Goal: Task Accomplishment & Management: Use online tool/utility

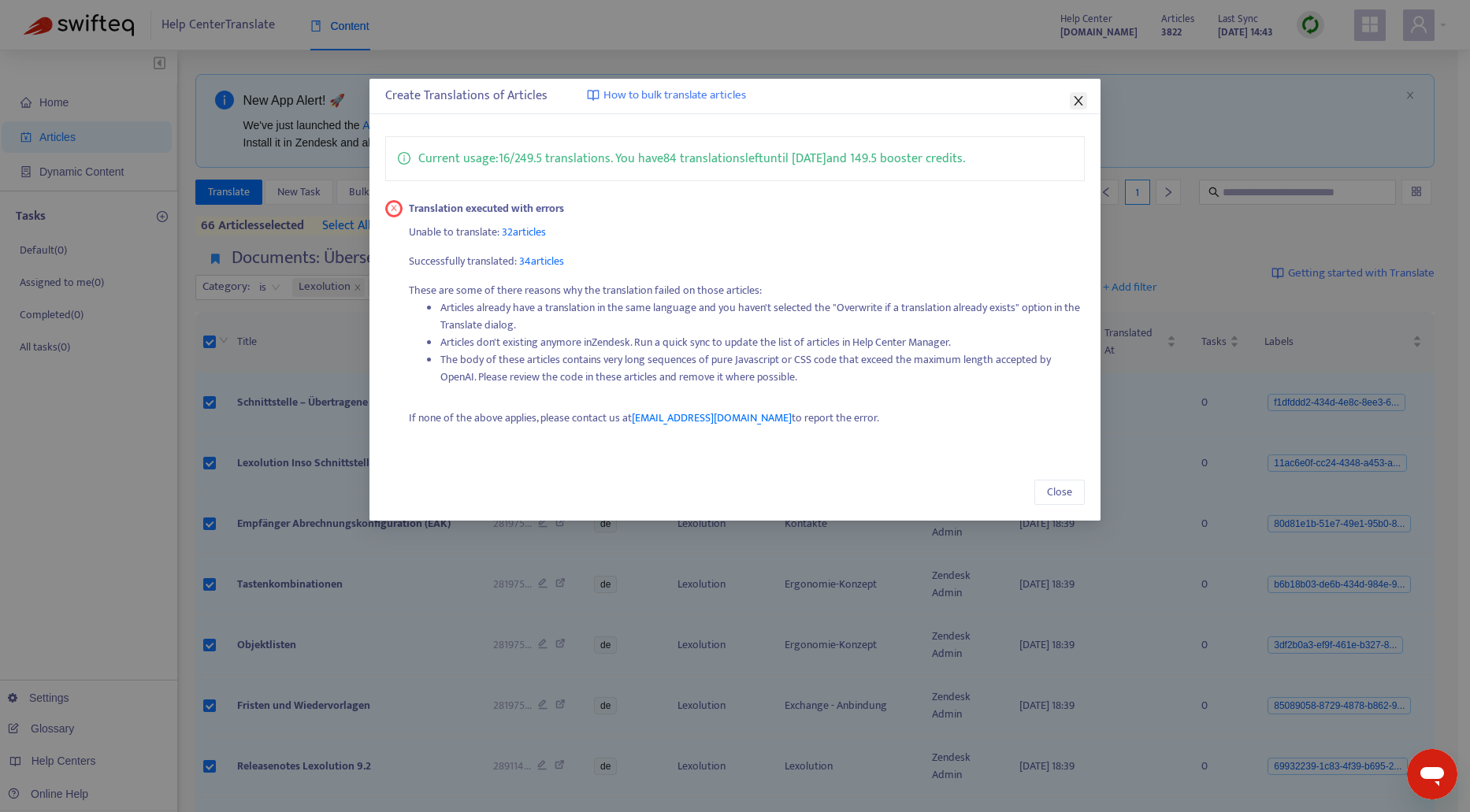
click at [1078, 100] on icon "close" at bounding box center [1078, 101] width 8 height 9
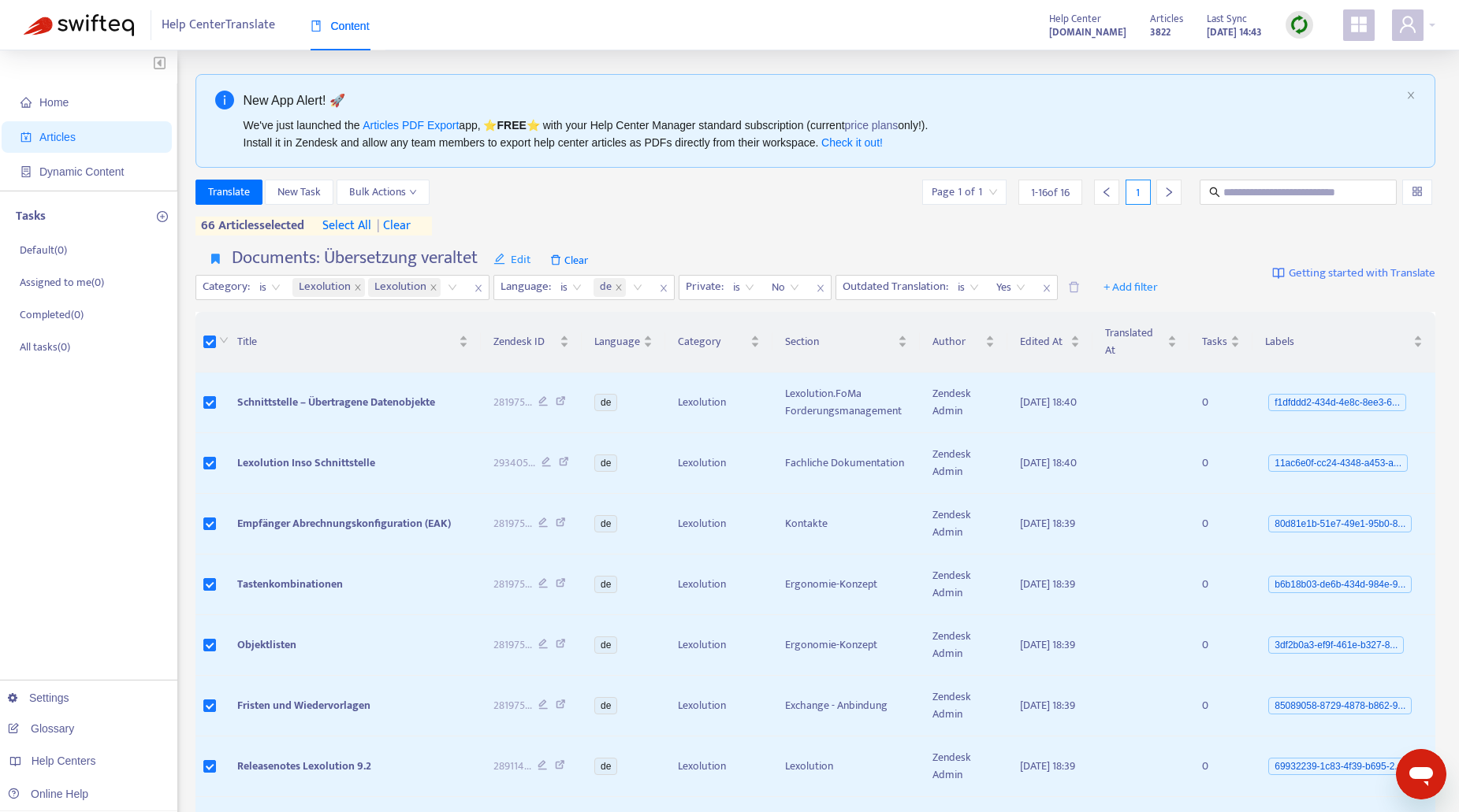
click at [1300, 25] on img at bounding box center [1298, 24] width 20 height 20
click at [1349, 59] on link "Quick Sync" at bounding box center [1332, 56] width 67 height 18
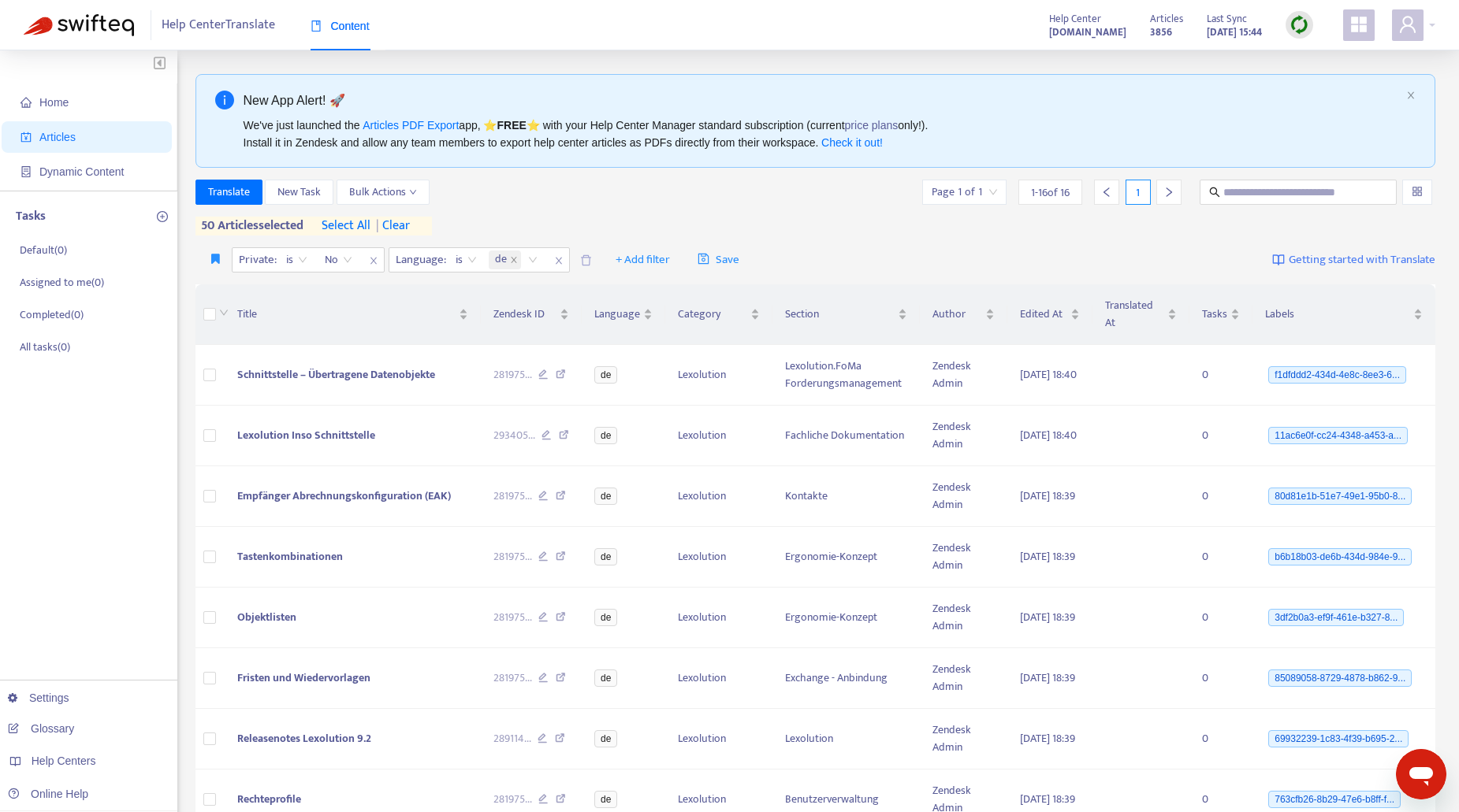
click at [400, 223] on span "| clear" at bounding box center [390, 226] width 39 height 19
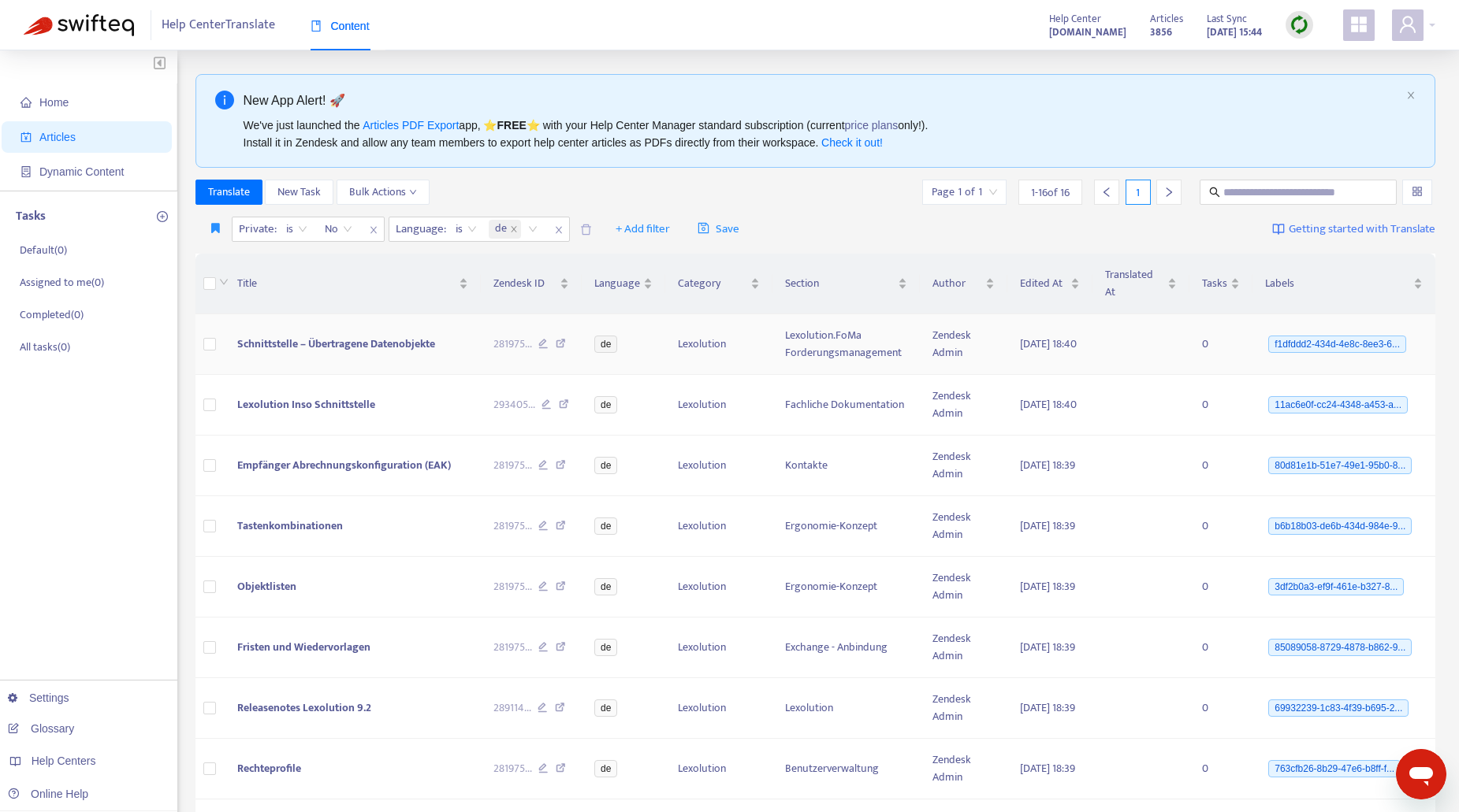
click at [344, 348] on span "Schnittstelle – Übertragene Datenobjekte" at bounding box center [336, 343] width 198 height 18
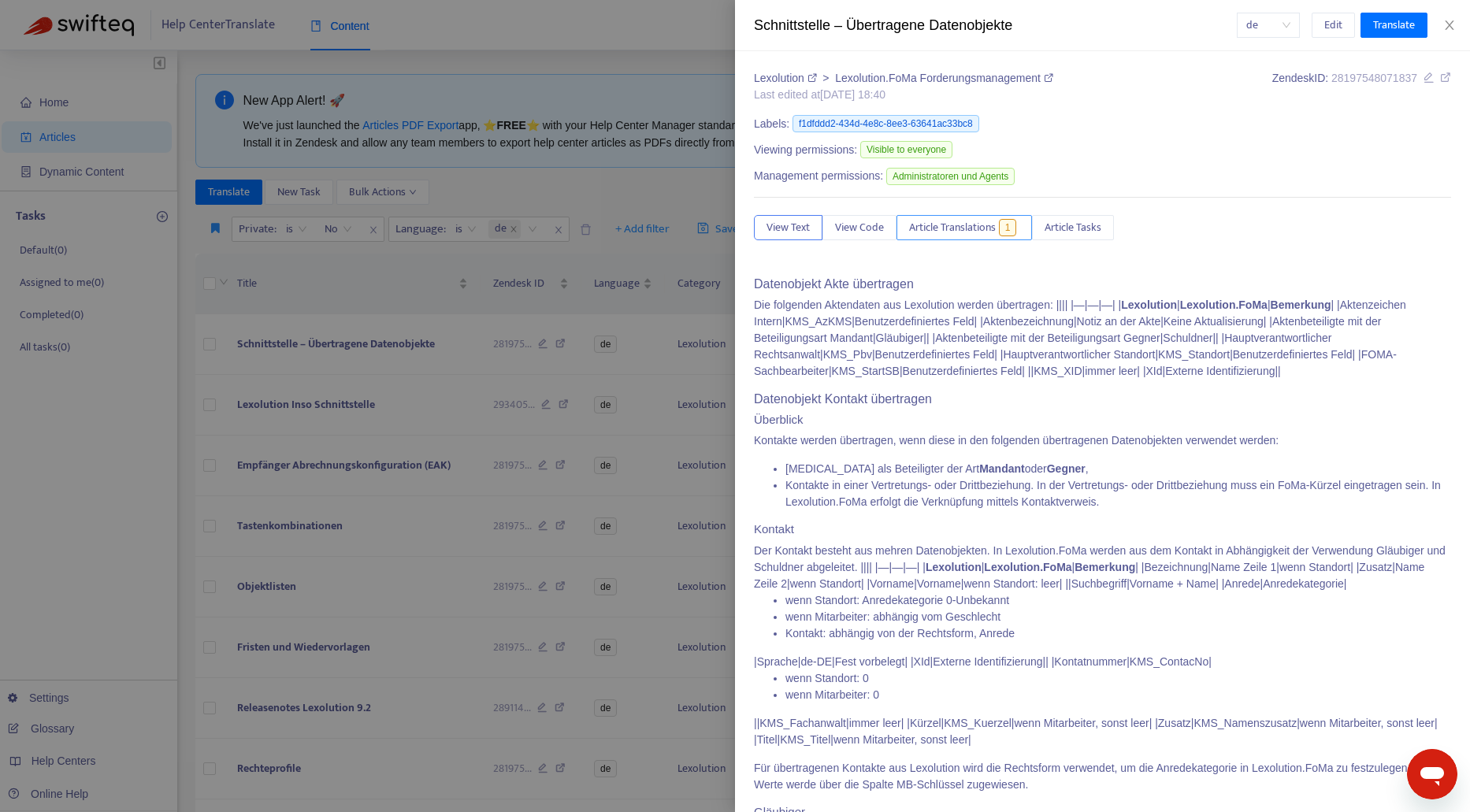
click at [968, 226] on span "Article Translations" at bounding box center [952, 227] width 87 height 18
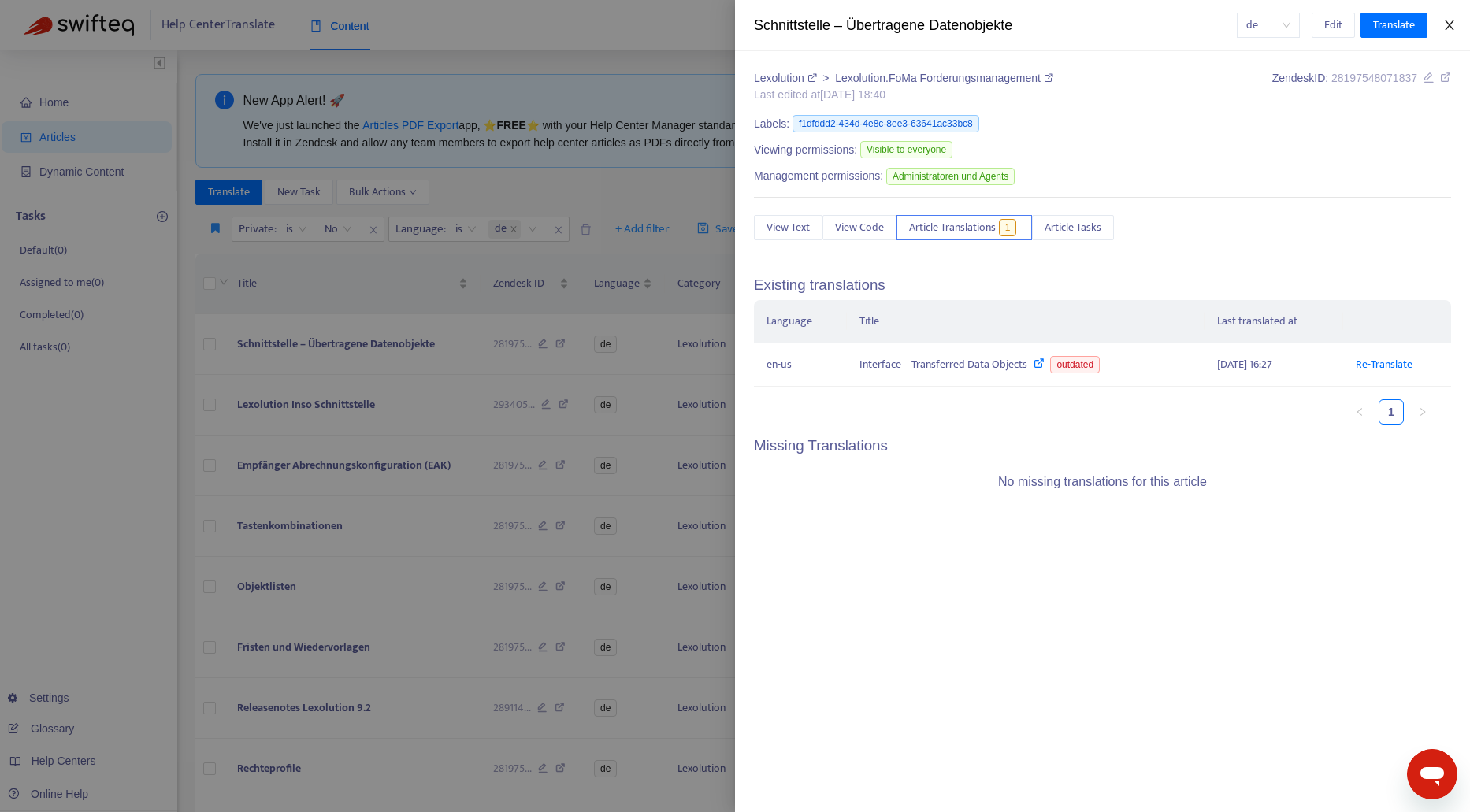
click at [1449, 20] on icon "close" at bounding box center [1449, 24] width 12 height 12
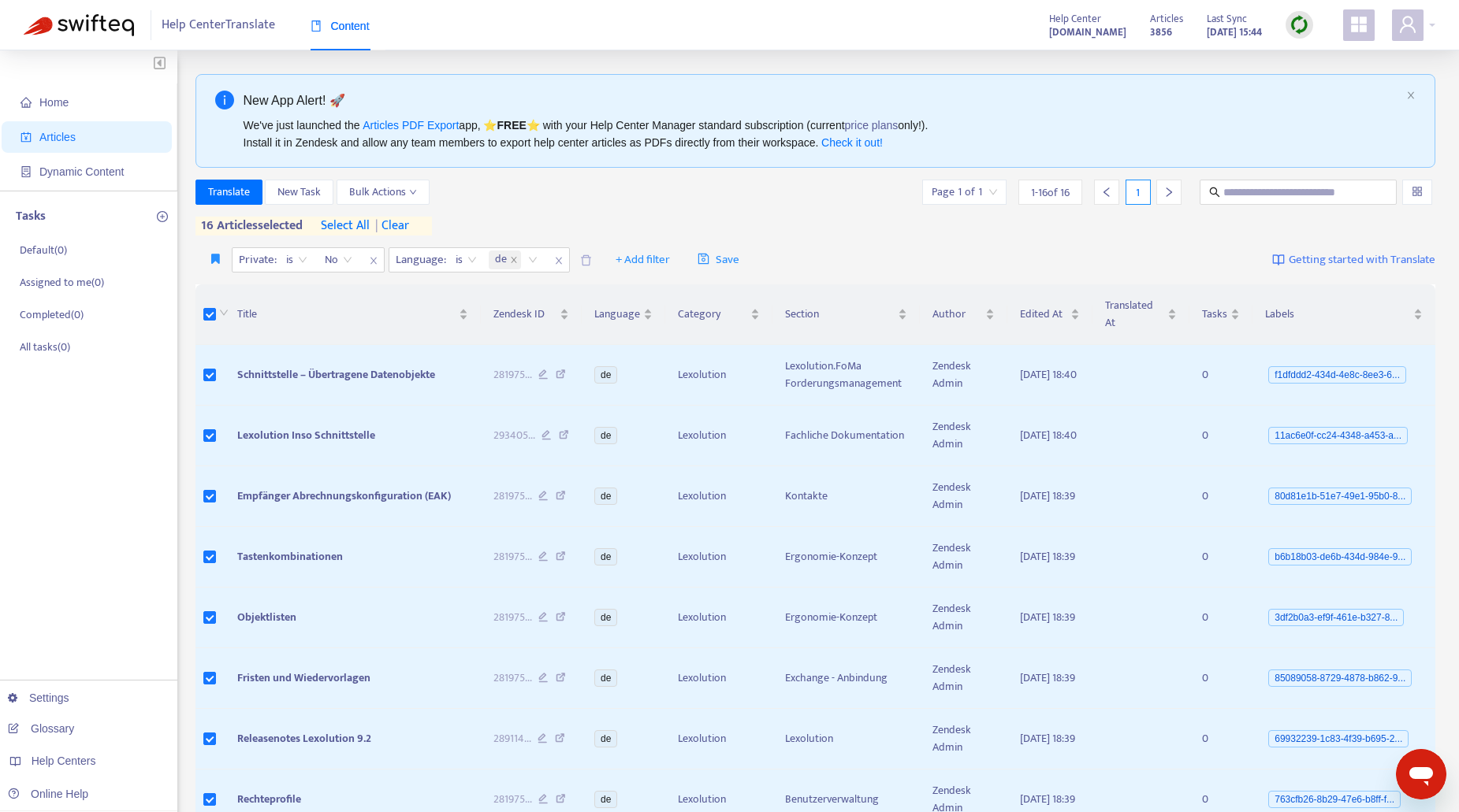
click at [400, 220] on span "| clear" at bounding box center [389, 226] width 39 height 19
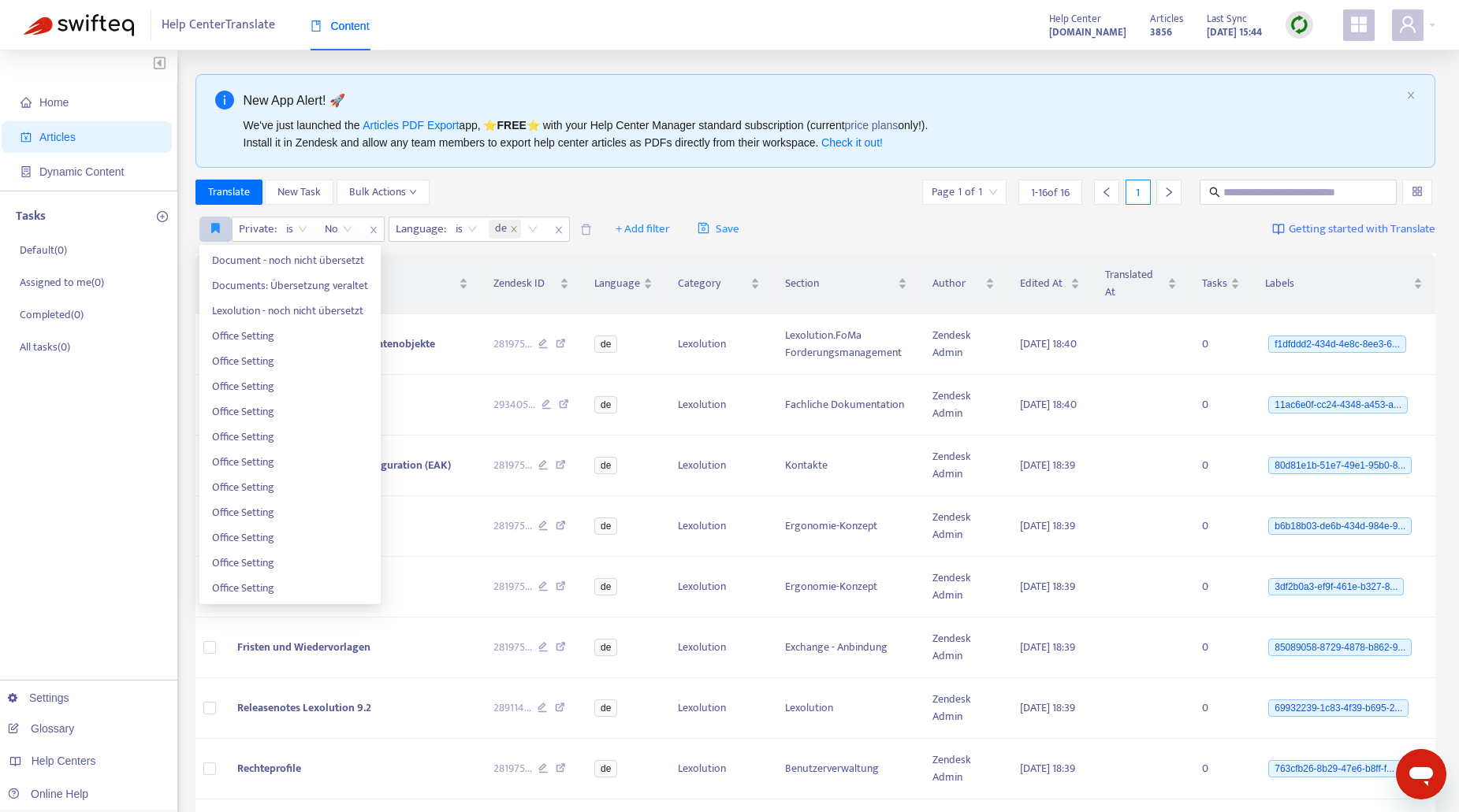
click at [222, 229] on button "button" at bounding box center [215, 229] width 33 height 25
click at [238, 306] on span "Lexolution - noch nicht übersetzt" at bounding box center [290, 311] width 156 height 18
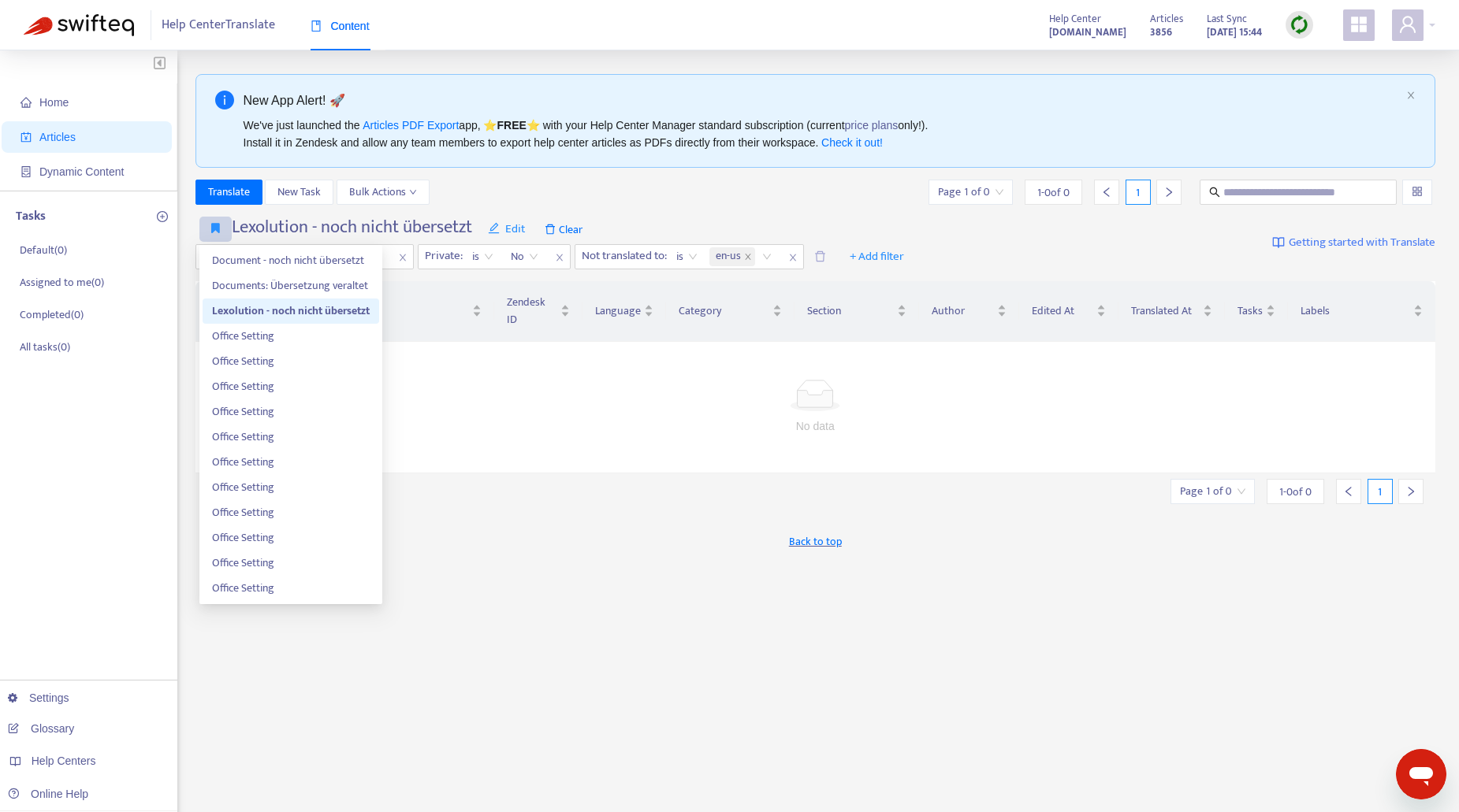
click at [219, 227] on icon "button" at bounding box center [215, 228] width 8 height 12
click at [239, 284] on span "Documents: Übersetzung veraltet" at bounding box center [291, 286] width 158 height 18
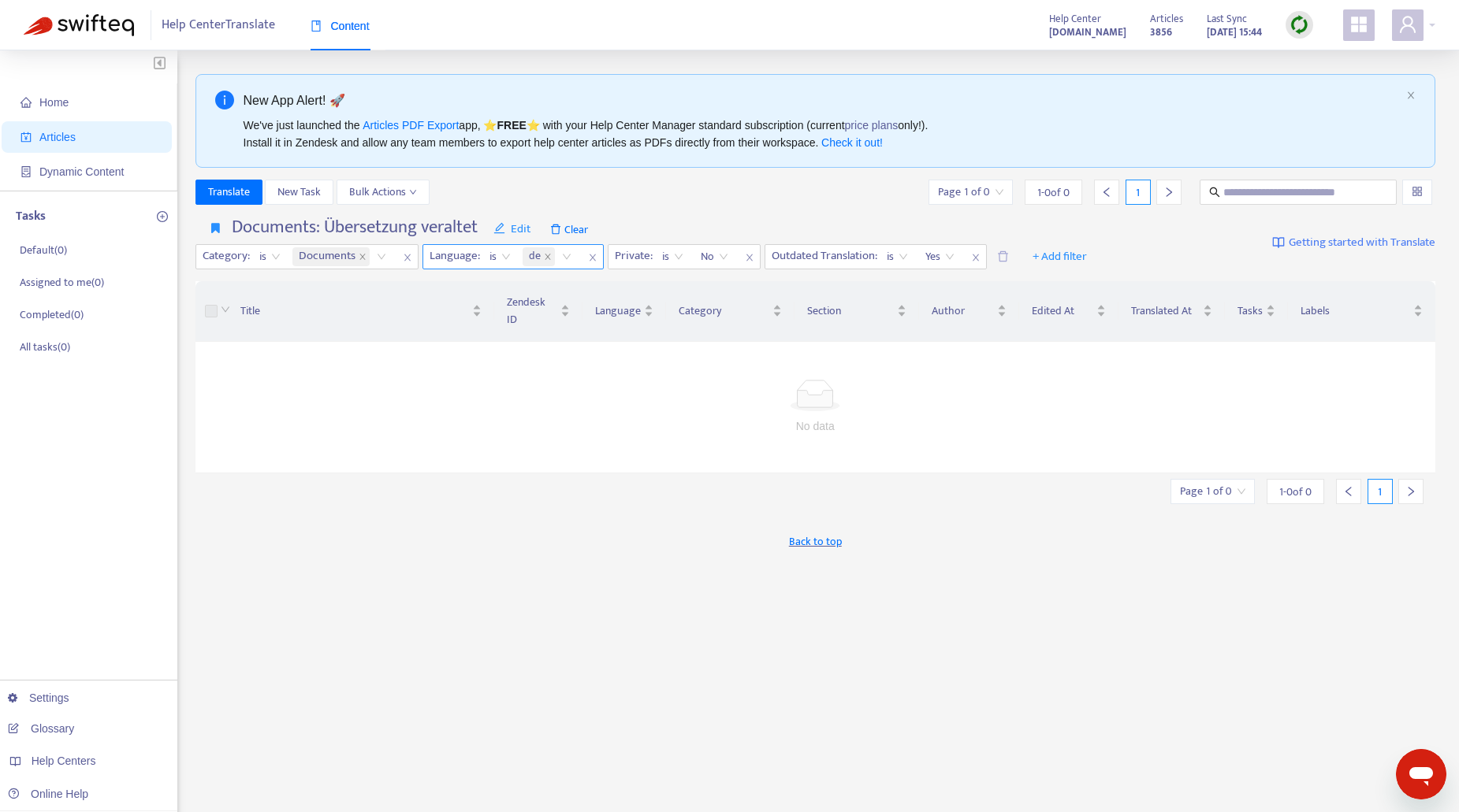
click at [360, 259] on icon "close" at bounding box center [363, 257] width 7 height 7
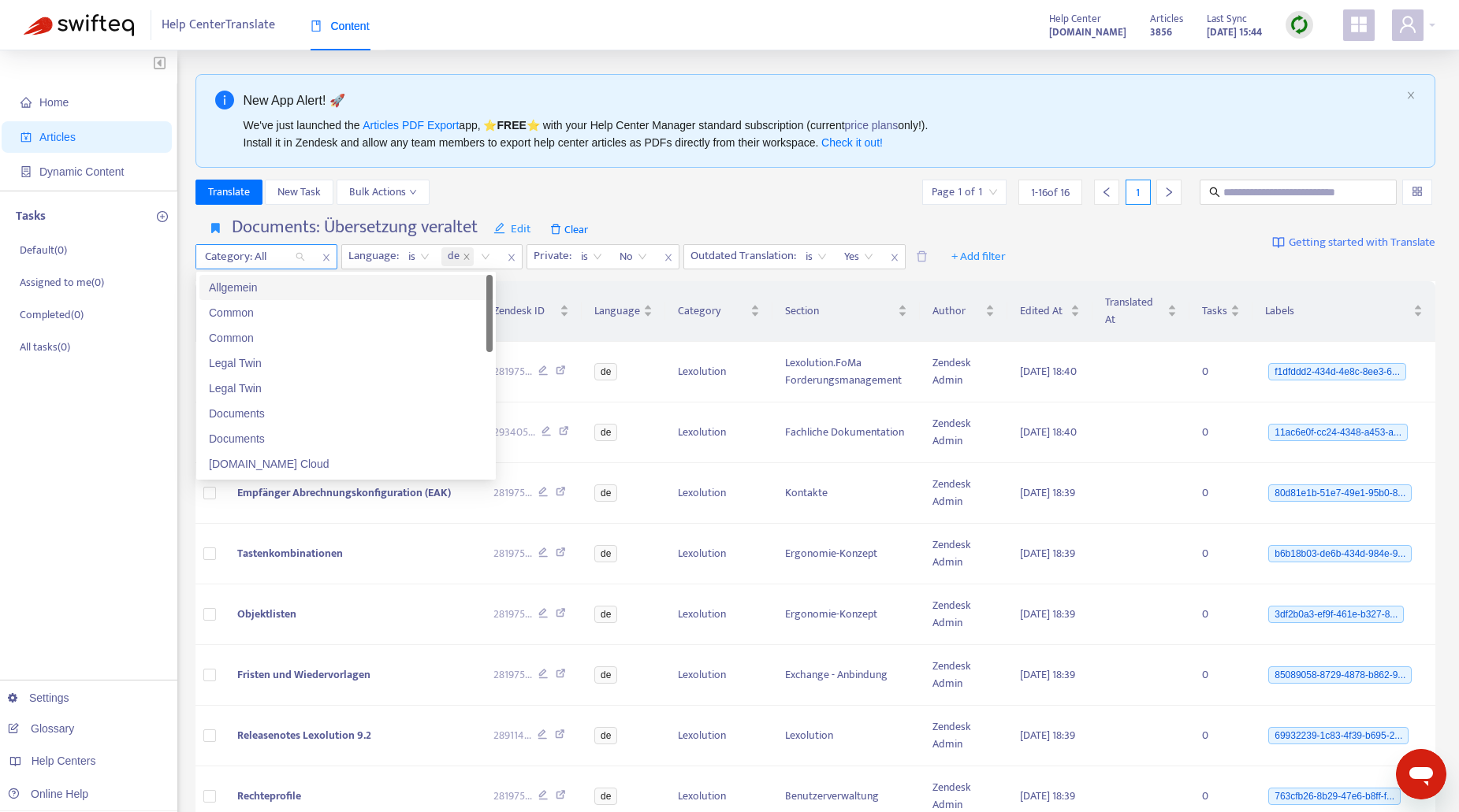
click at [299, 258] on div "Category: All" at bounding box center [255, 256] width 118 height 23
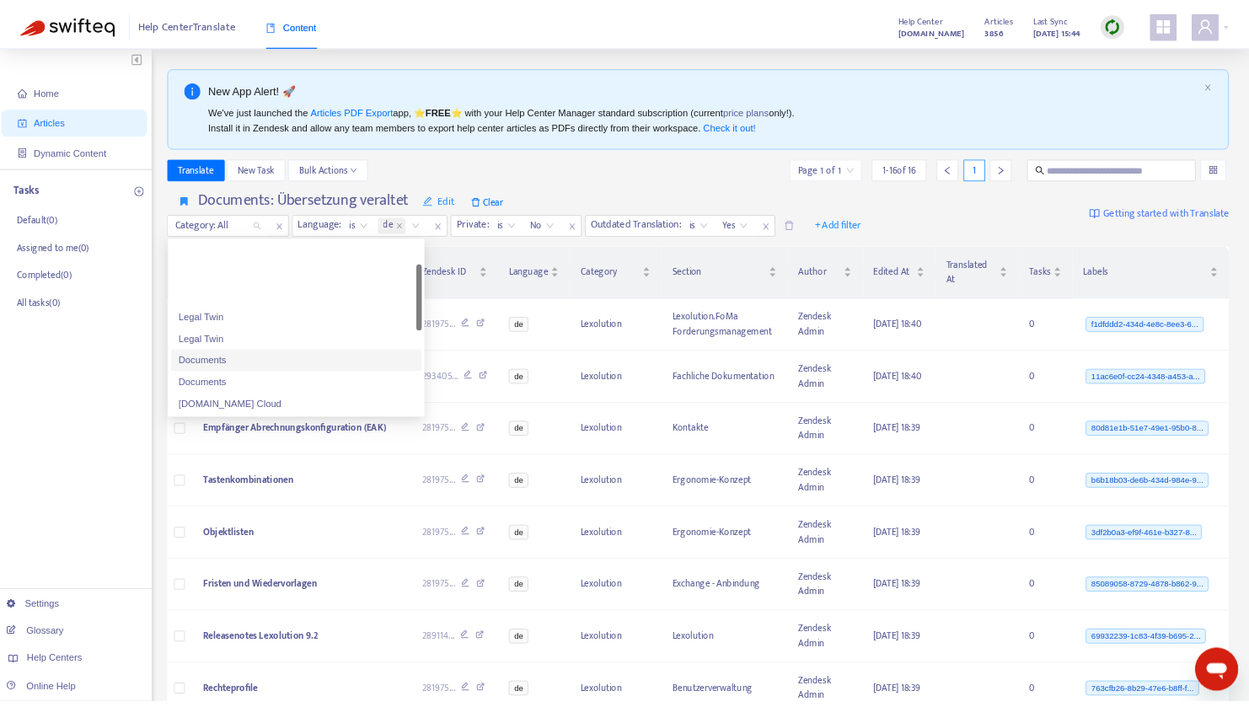
scroll to position [84, 0]
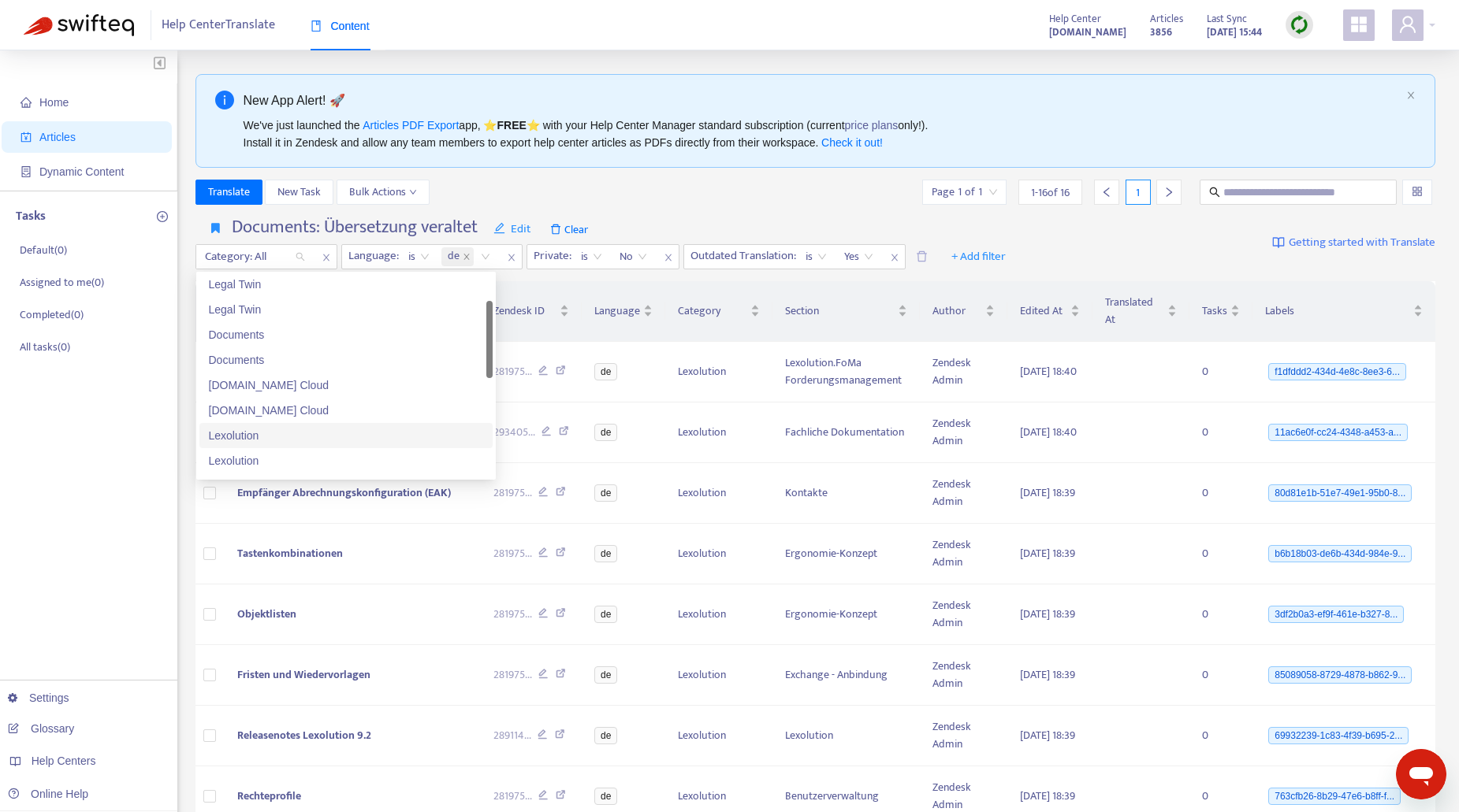
click at [249, 433] on div "Lexolution" at bounding box center [345, 435] width 274 height 18
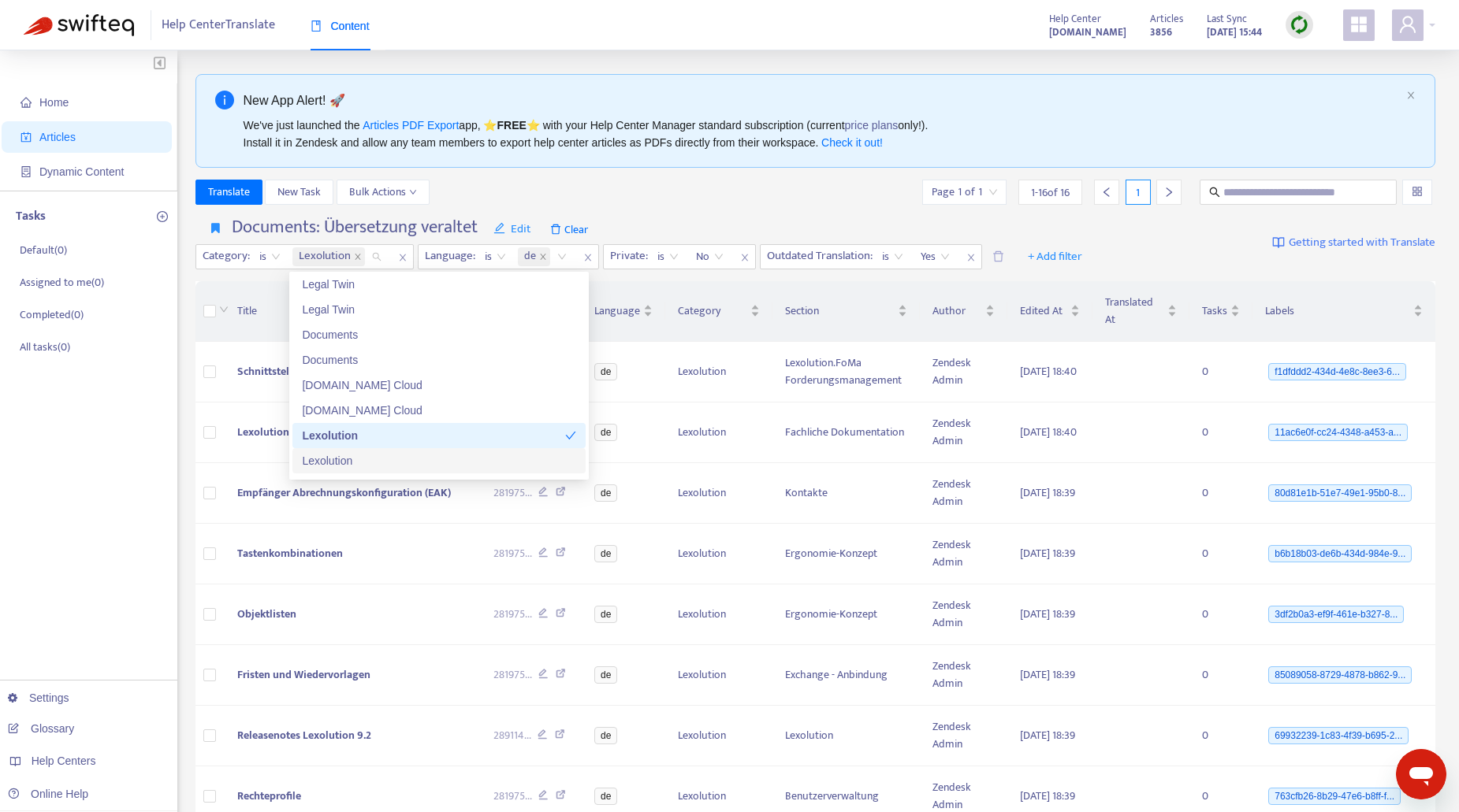
click at [328, 461] on div "Lexolution" at bounding box center [438, 461] width 274 height 18
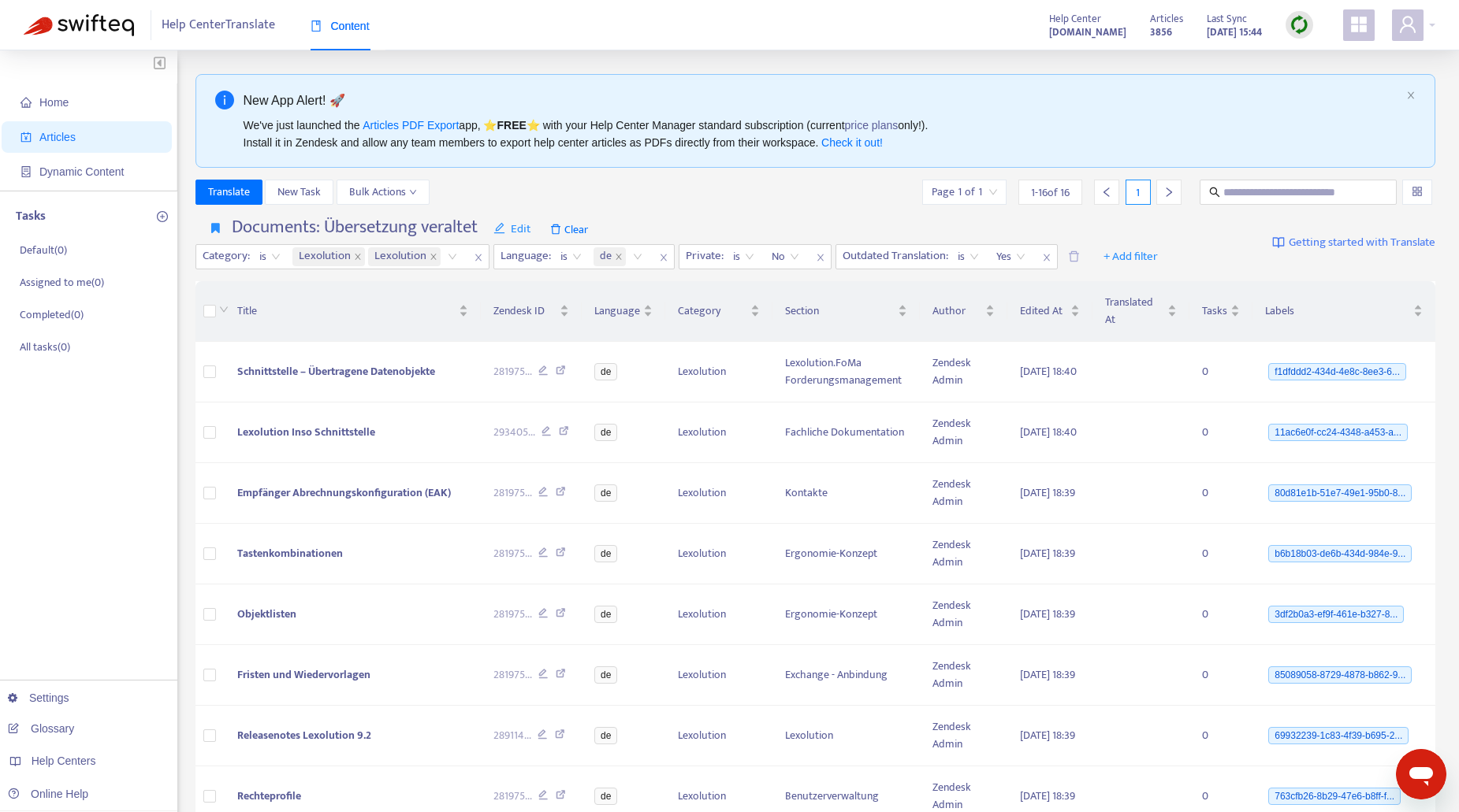
click at [709, 206] on div "Translate New Task Bulk Actions Page 1 of 1 1 - 16 of 16 1" at bounding box center [815, 195] width 1240 height 32
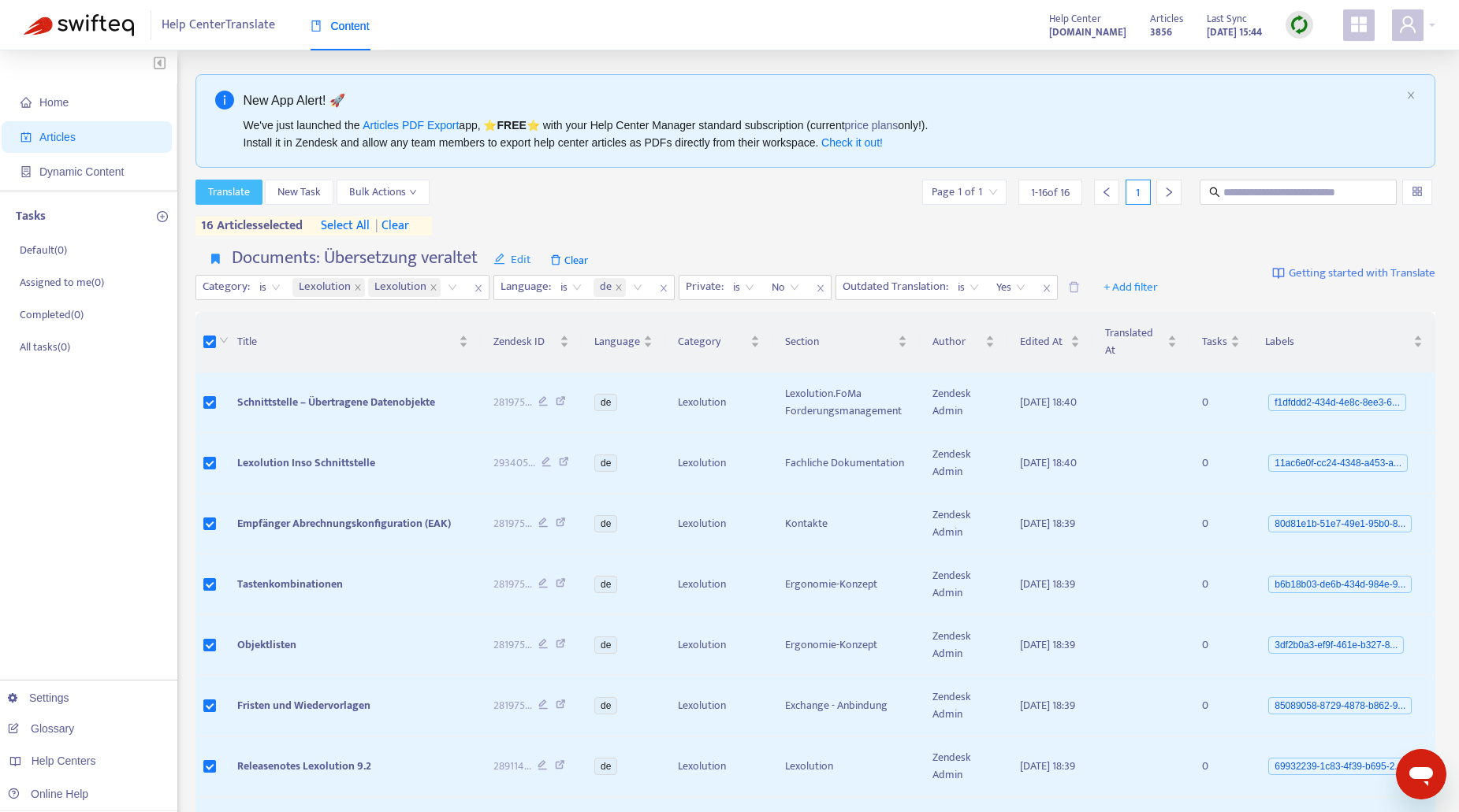
click at [222, 188] on span "Translate" at bounding box center [229, 192] width 42 height 18
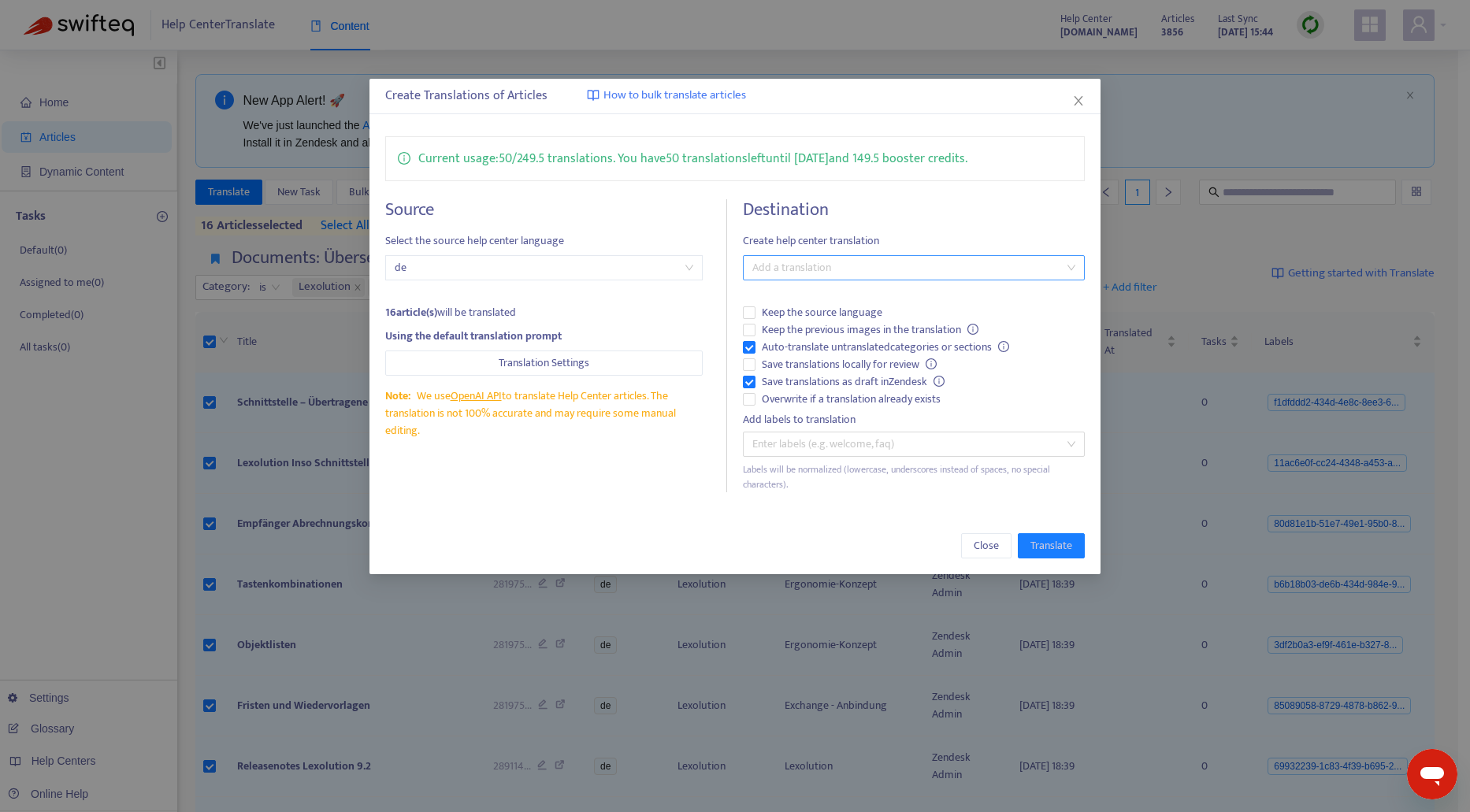
click at [790, 272] on div at bounding box center [906, 268] width 319 height 19
click at [787, 324] on div "English (USA) ( en-us )" at bounding box center [914, 324] width 317 height 18
click at [1044, 555] on button "Translate" at bounding box center [1051, 546] width 67 height 25
